Goal: Information Seeking & Learning: Understand process/instructions

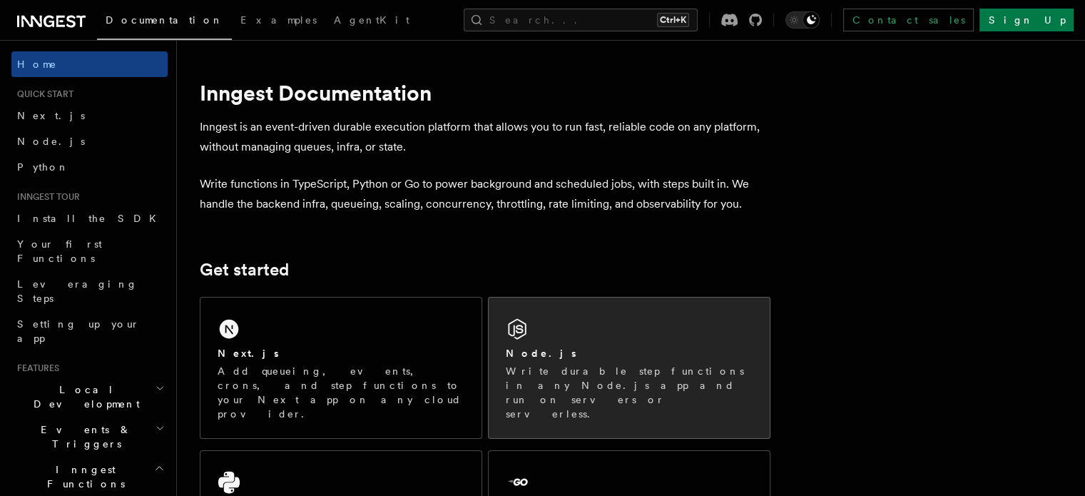
click at [565, 352] on div "Node.js" at bounding box center [629, 353] width 247 height 15
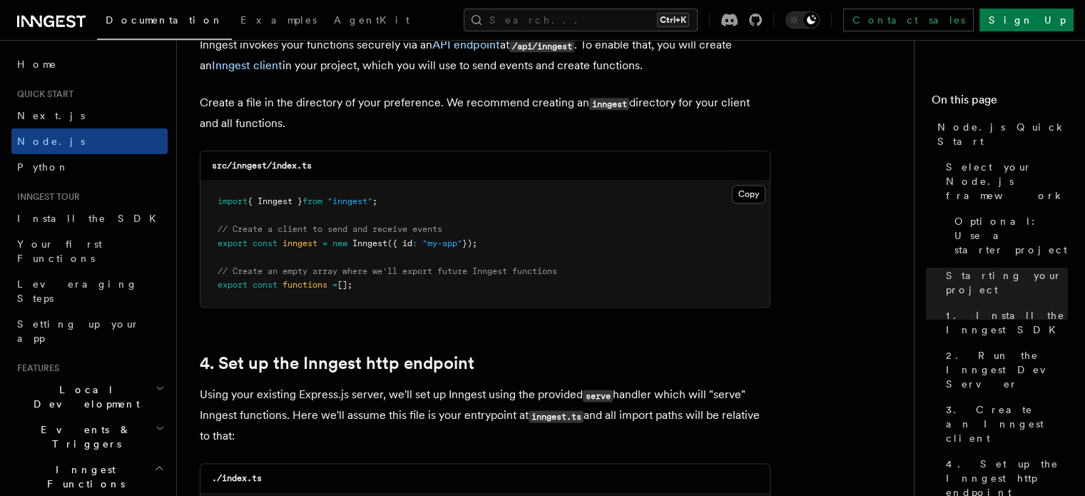
scroll to position [1879, 0]
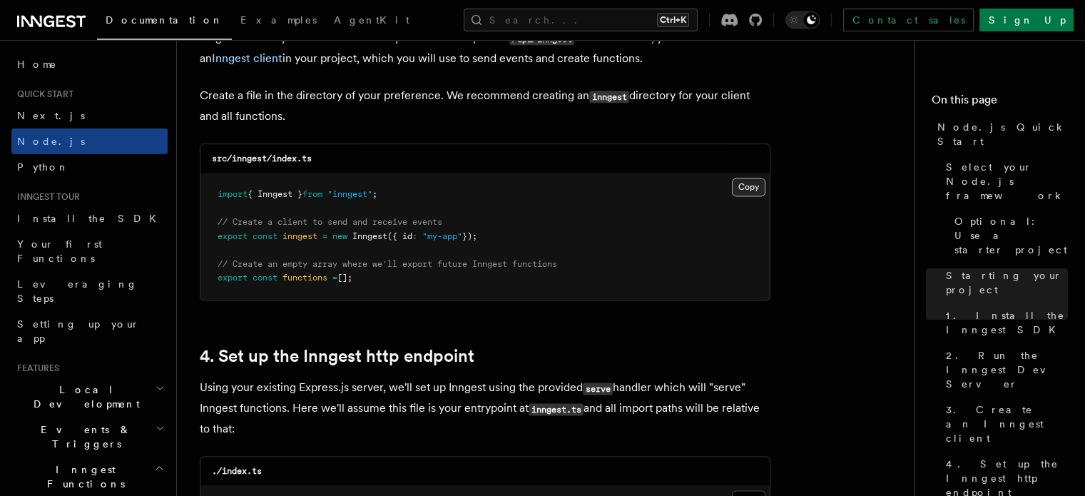
click at [749, 185] on button "Copy Copied" at bounding box center [749, 187] width 34 height 19
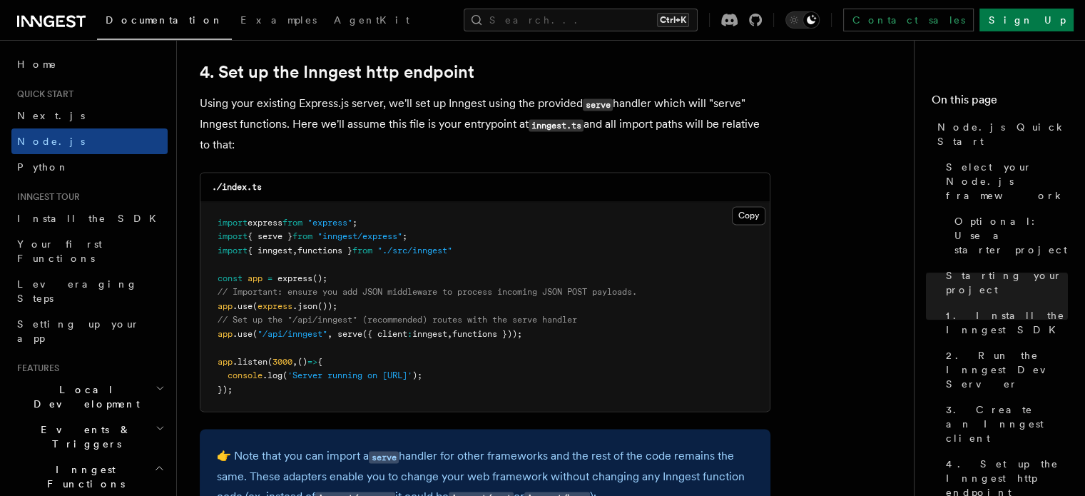
scroll to position [2164, 0]
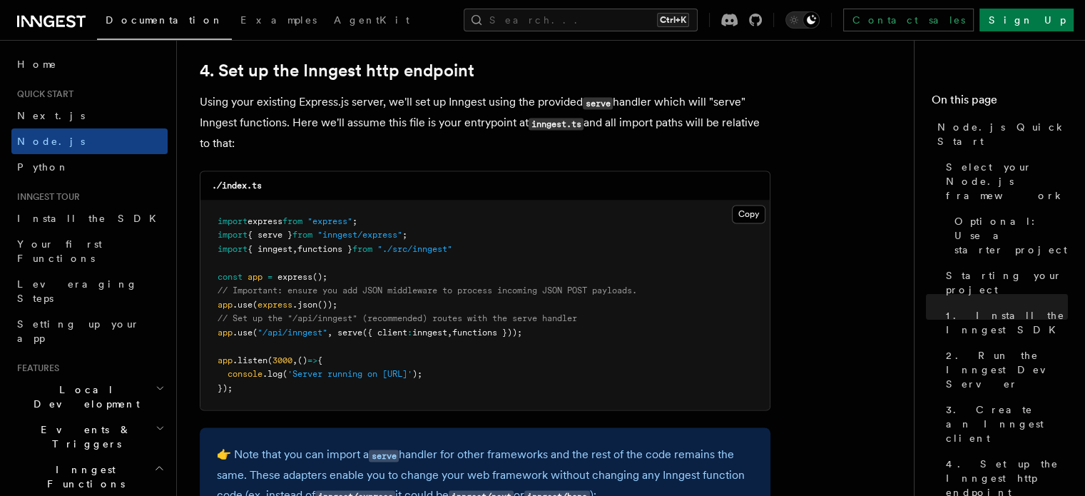
drag, startPoint x: 543, startPoint y: 334, endPoint x: 181, endPoint y: 337, distance: 361.7
copy span "app .use ( "/api/inngest" , serve ({ client : inngest , functions }));"
